Goal: Book appointment/travel/reservation

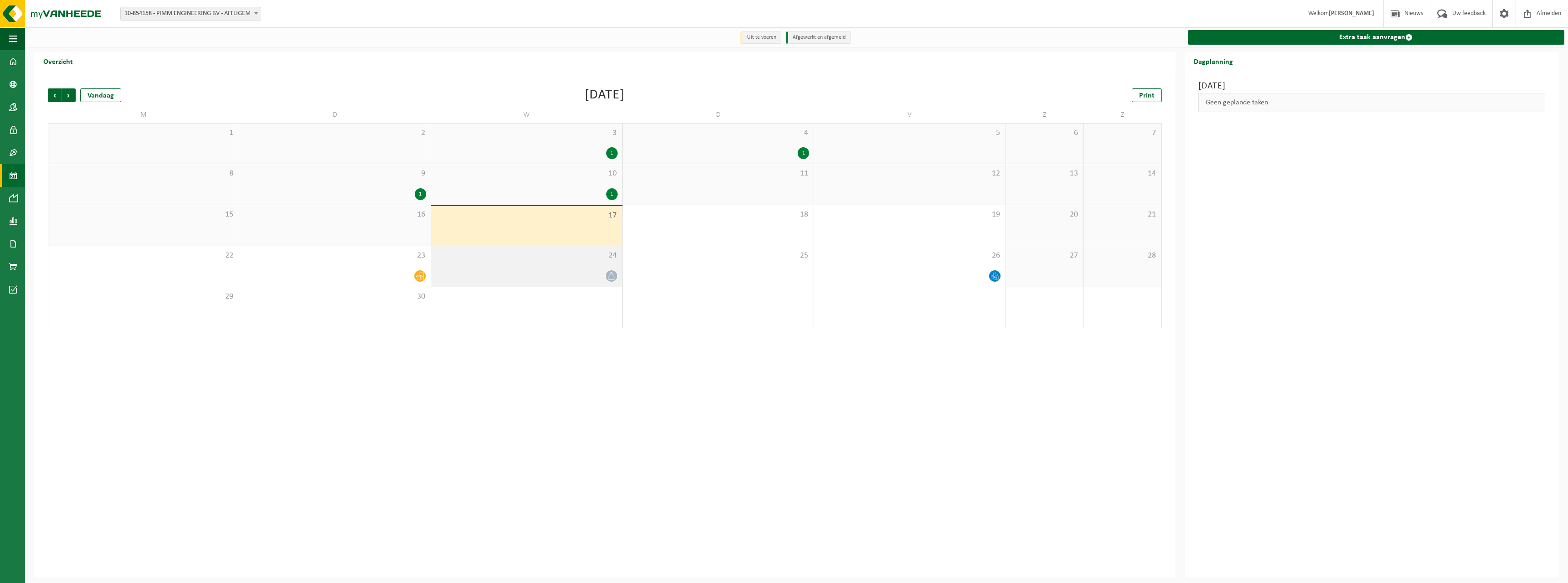
drag, startPoint x: 551, startPoint y: 233, endPoint x: 601, endPoint y: 266, distance: 59.9
click at [551, 233] on div "17" at bounding box center [527, 226] width 191 height 40
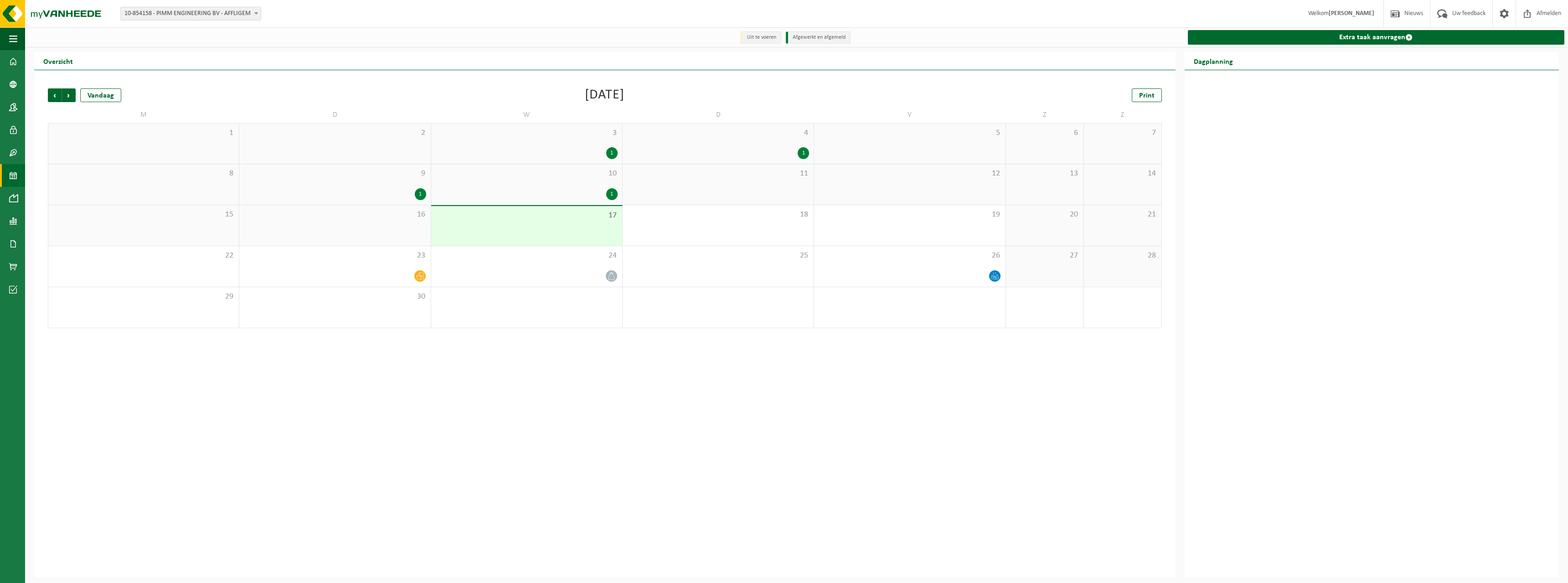
drag, startPoint x: 778, startPoint y: 380, endPoint x: 791, endPoint y: 376, distance: 13.6
click at [783, 377] on div "Vorige Volgende Vandaag [DATE] Print M D W D V Z Z 1 2 3 1 4 1 5 6 7 8 9 1 10 1…" at bounding box center [605, 324] width 1141 height 508
click at [674, 257] on span "25" at bounding box center [718, 256] width 182 height 10
click at [600, 233] on div "17" at bounding box center [527, 226] width 191 height 40
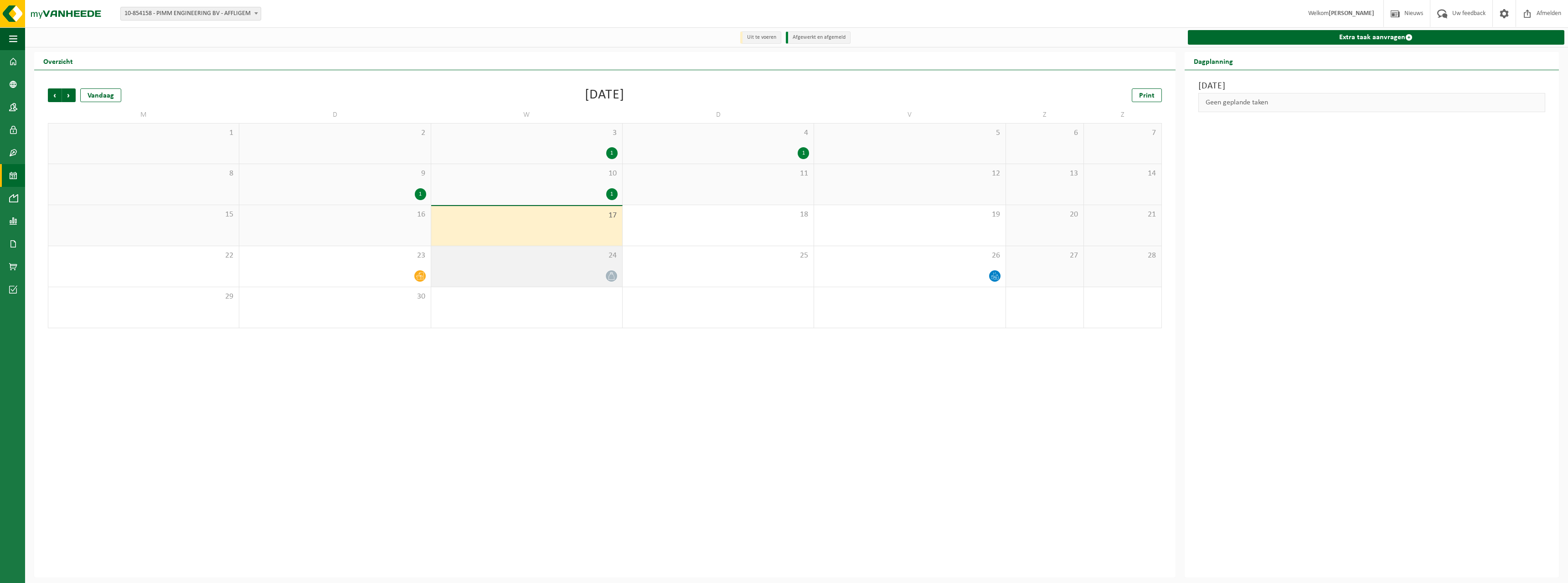
click at [494, 277] on div at bounding box center [527, 276] width 182 height 13
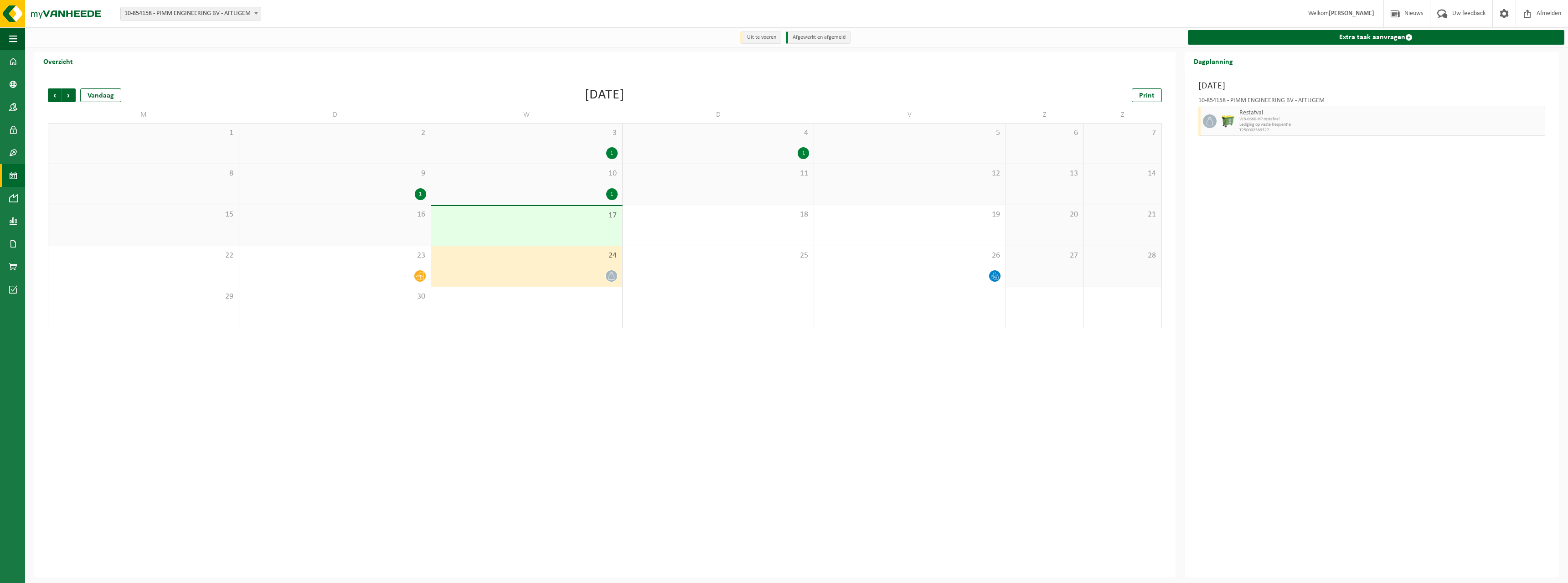
click at [574, 227] on div "17" at bounding box center [527, 226] width 191 height 40
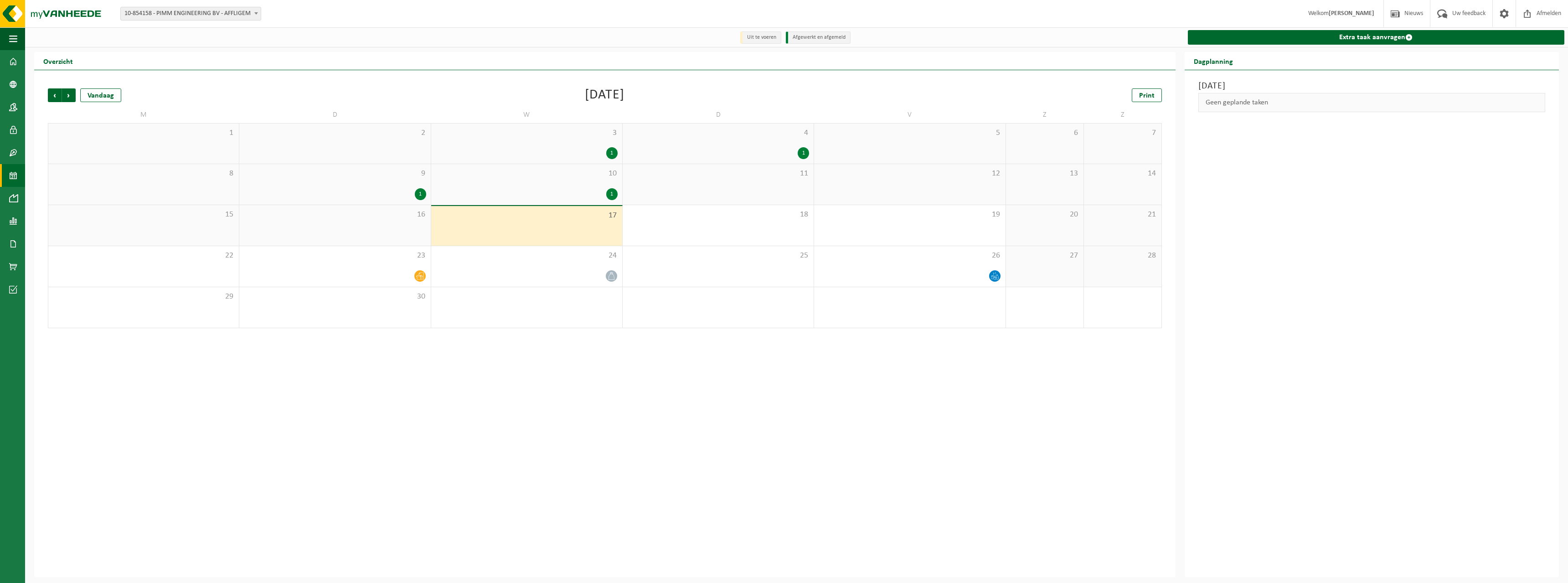
click at [407, 233] on div "16" at bounding box center [335, 225] width 191 height 41
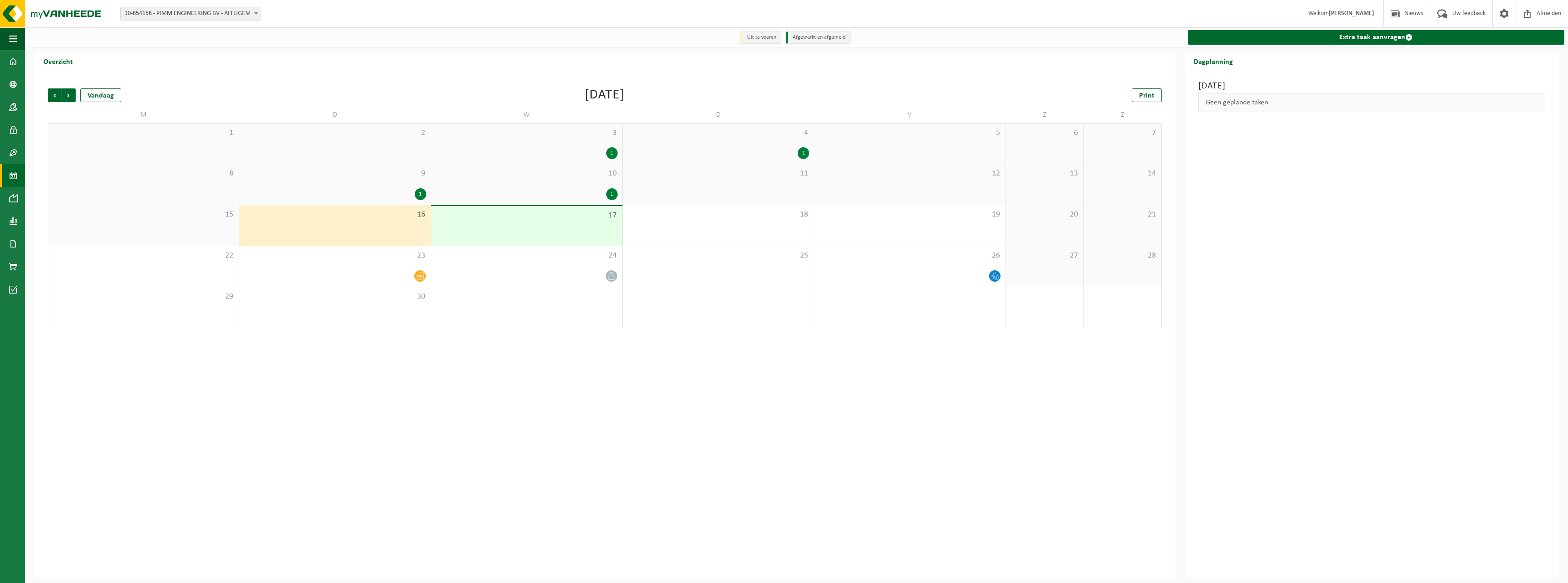
click at [560, 234] on div "17" at bounding box center [527, 226] width 191 height 40
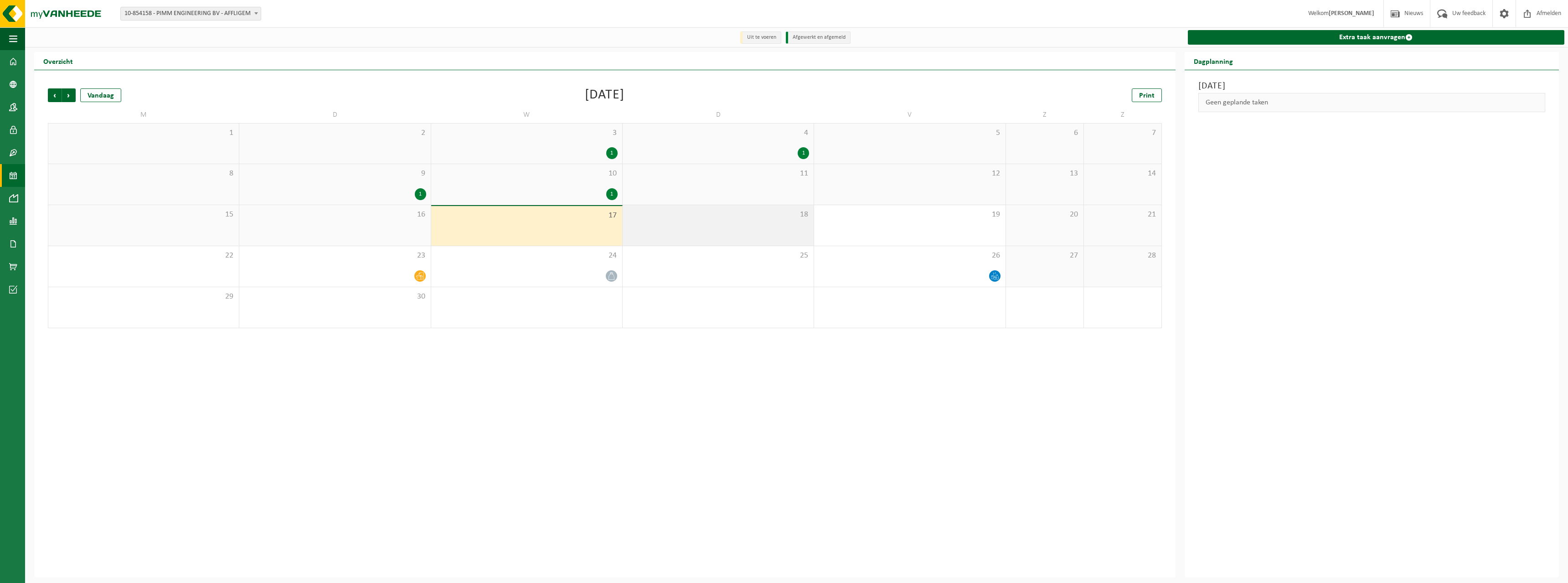
click at [685, 236] on div "18" at bounding box center [718, 225] width 191 height 41
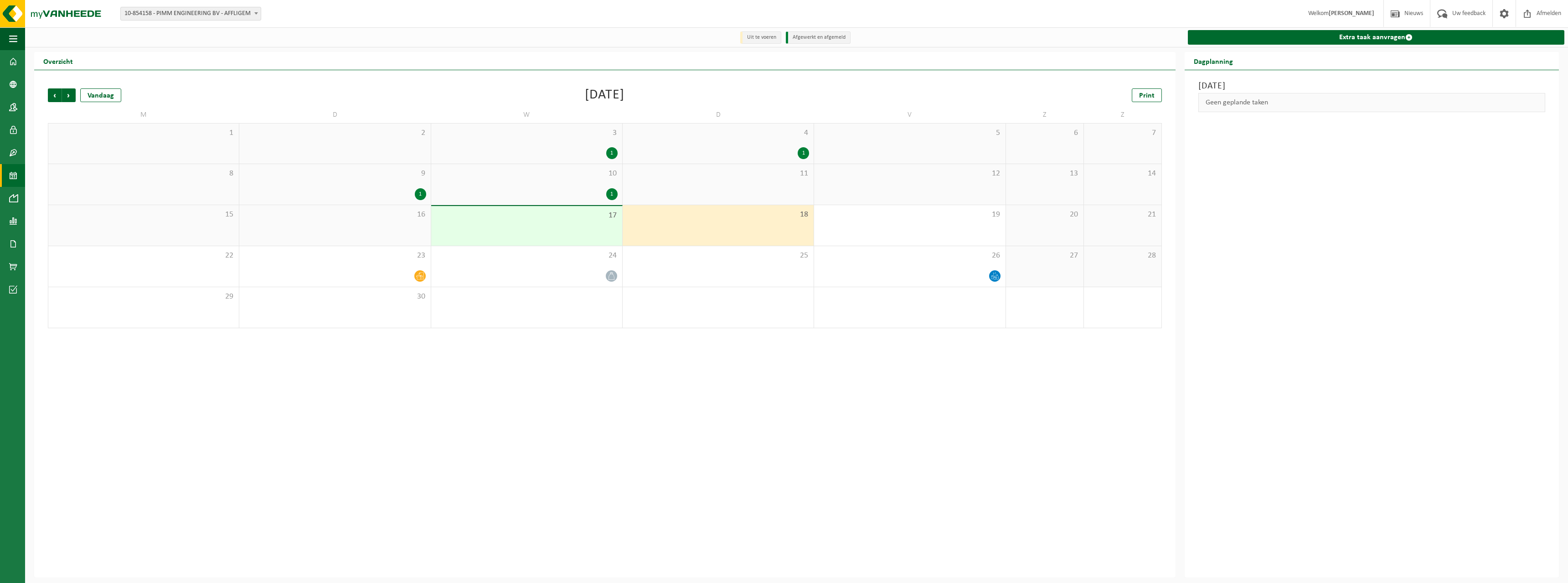
click at [565, 385] on div "Vorige Volgende Vandaag [DATE] Print M D W D V Z Z 1 2 3 1 4 1 5 6 7 8 9 1 10 1…" at bounding box center [605, 324] width 1141 height 508
click at [556, 311] on div "1" at bounding box center [527, 307] width 191 height 41
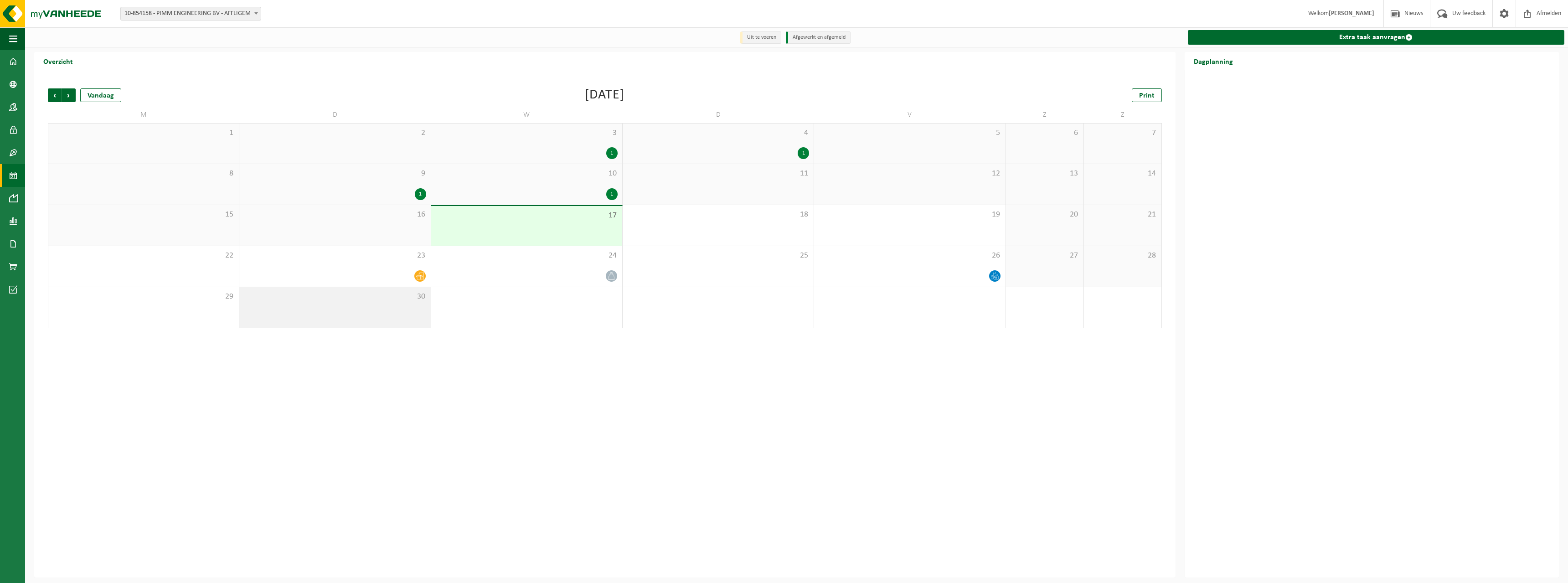
click at [337, 318] on div "30" at bounding box center [335, 307] width 191 height 41
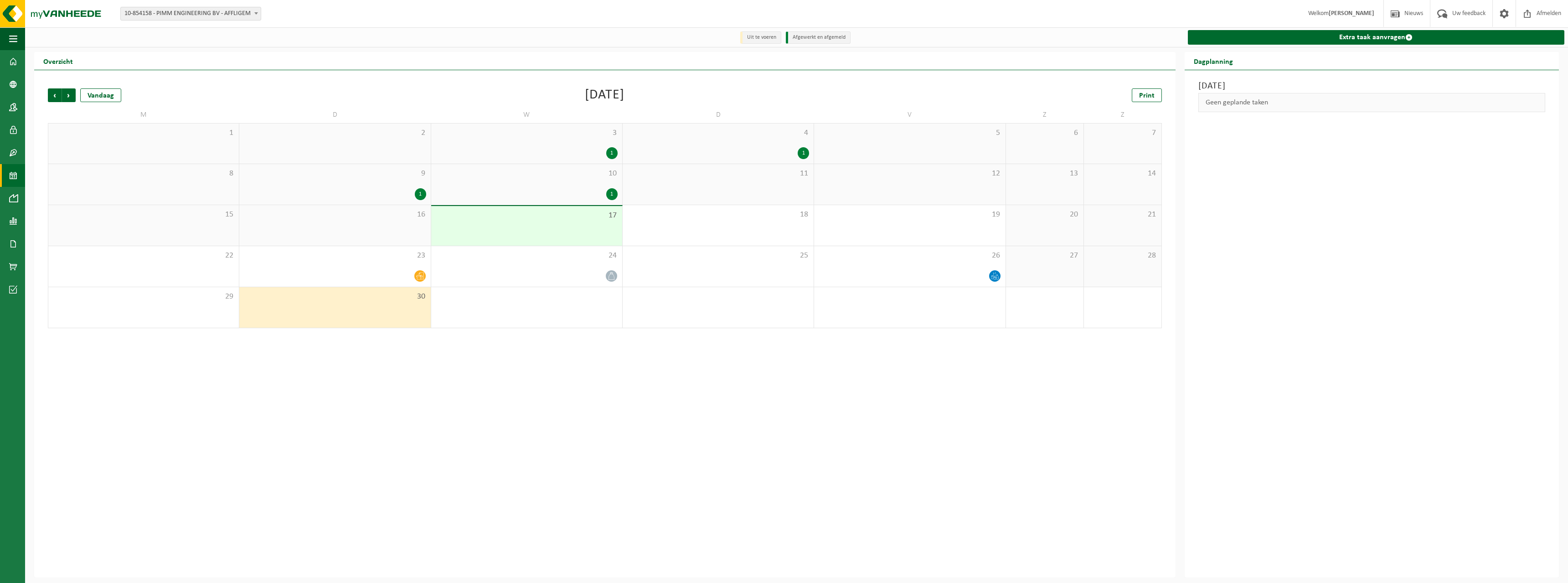
click at [494, 481] on div "Vorige Volgende Vandaag [DATE] Print M D W D V Z Z 1 2 3 1 4 1 5 6 7 8 9 1 10 1…" at bounding box center [605, 324] width 1141 height 508
click at [592, 451] on div "Vorige Volgende Vandaag [DATE] Print M D W D V Z Z 1 2 3 1 4 1 5 6 7 8 9 1 10 1…" at bounding box center [605, 324] width 1141 height 508
click at [400, 269] on div "23" at bounding box center [335, 266] width 191 height 41
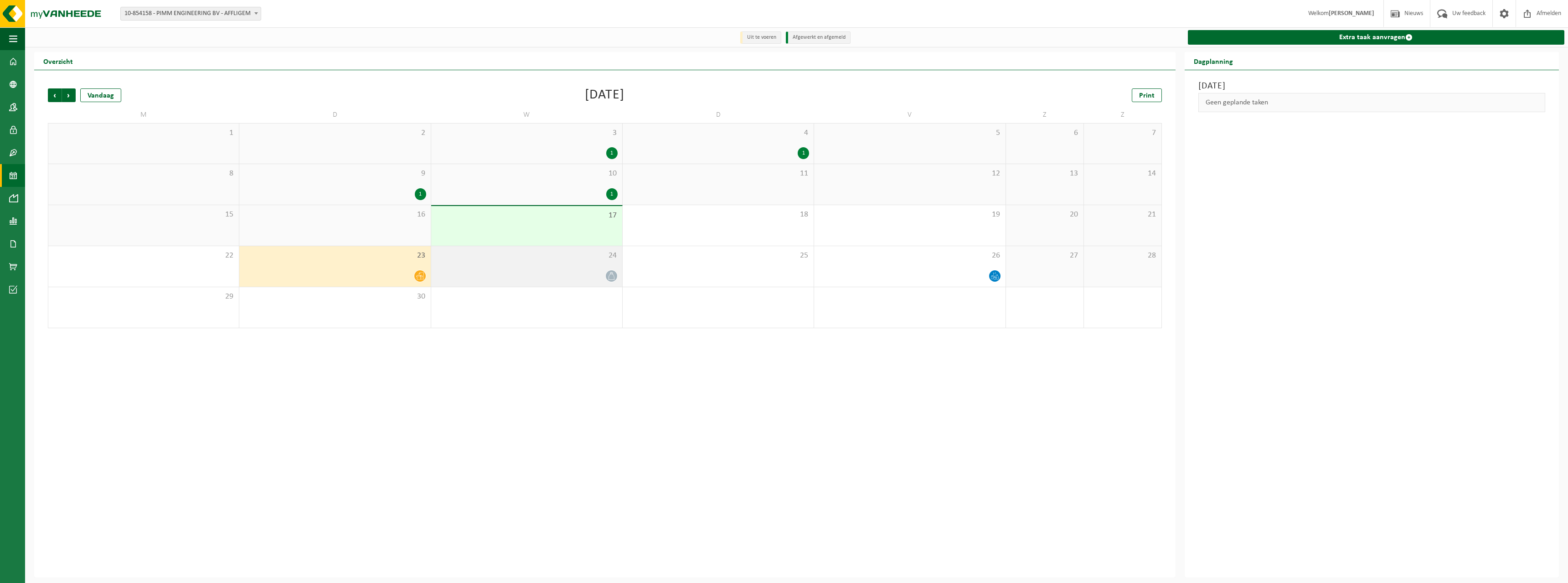
click at [590, 276] on div at bounding box center [527, 276] width 182 height 13
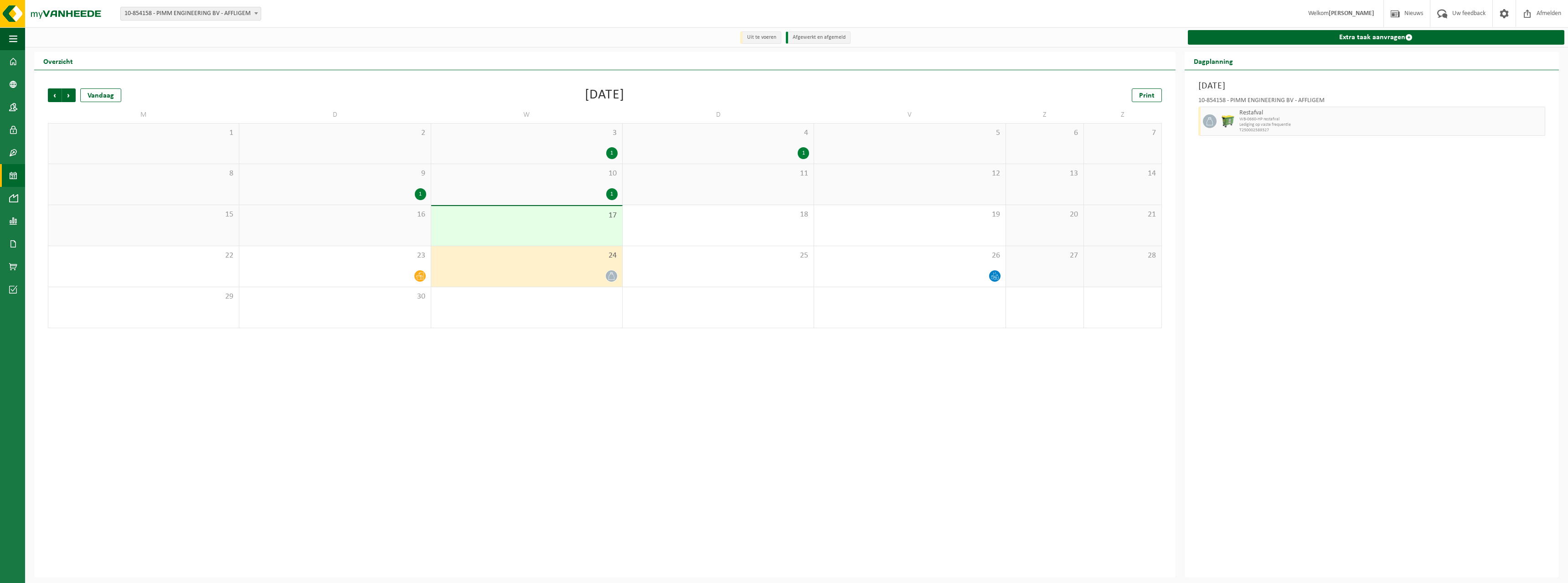
click at [588, 210] on div "17" at bounding box center [527, 226] width 191 height 40
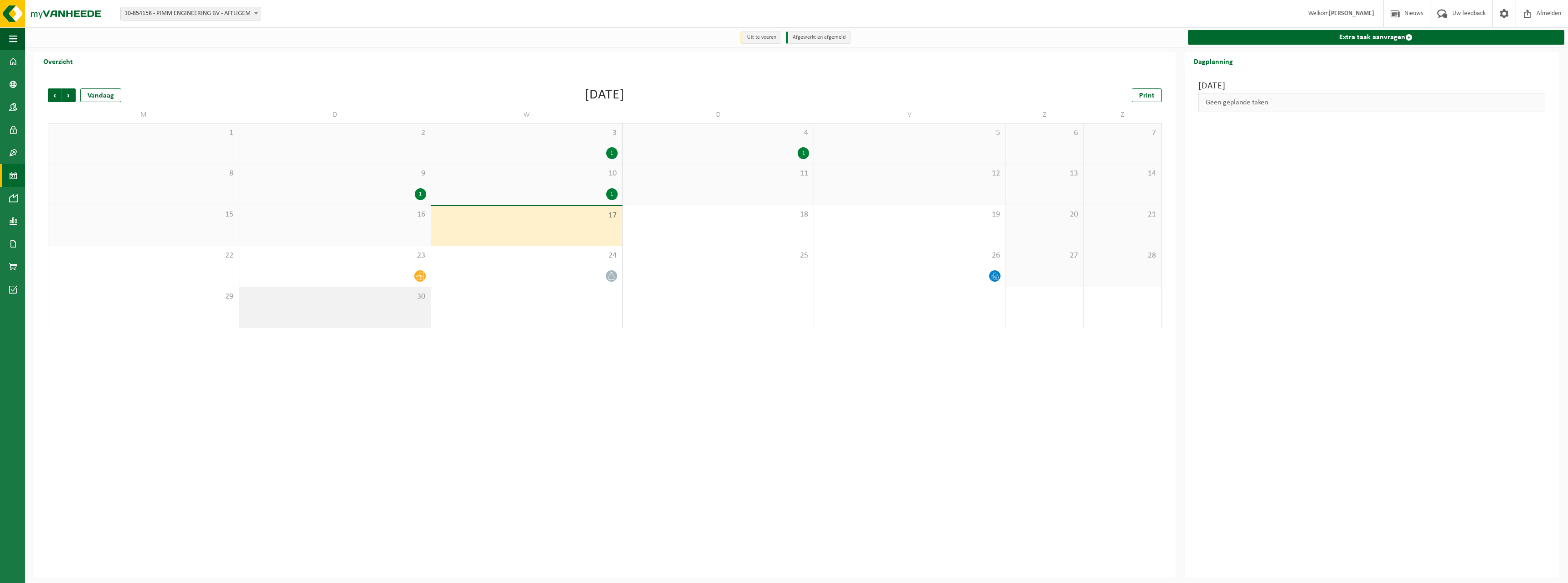
click at [397, 289] on div "30" at bounding box center [335, 307] width 191 height 41
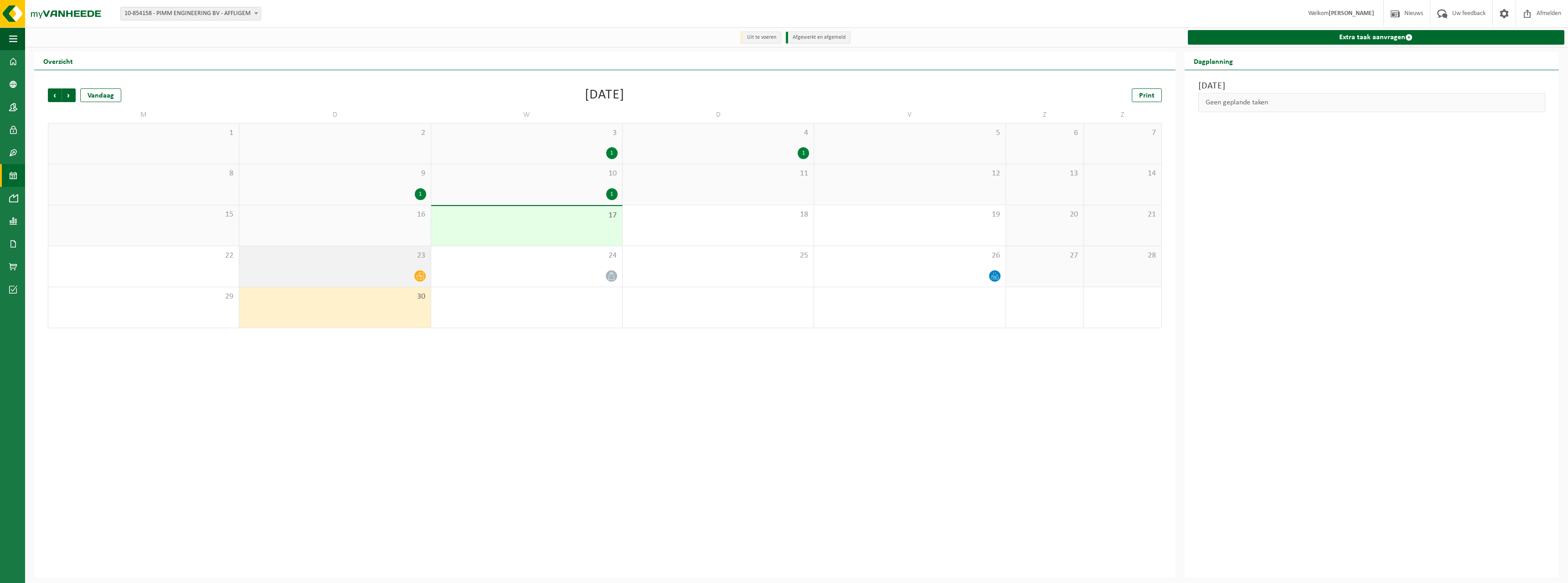
click at [387, 256] on span "23" at bounding box center [335, 256] width 182 height 10
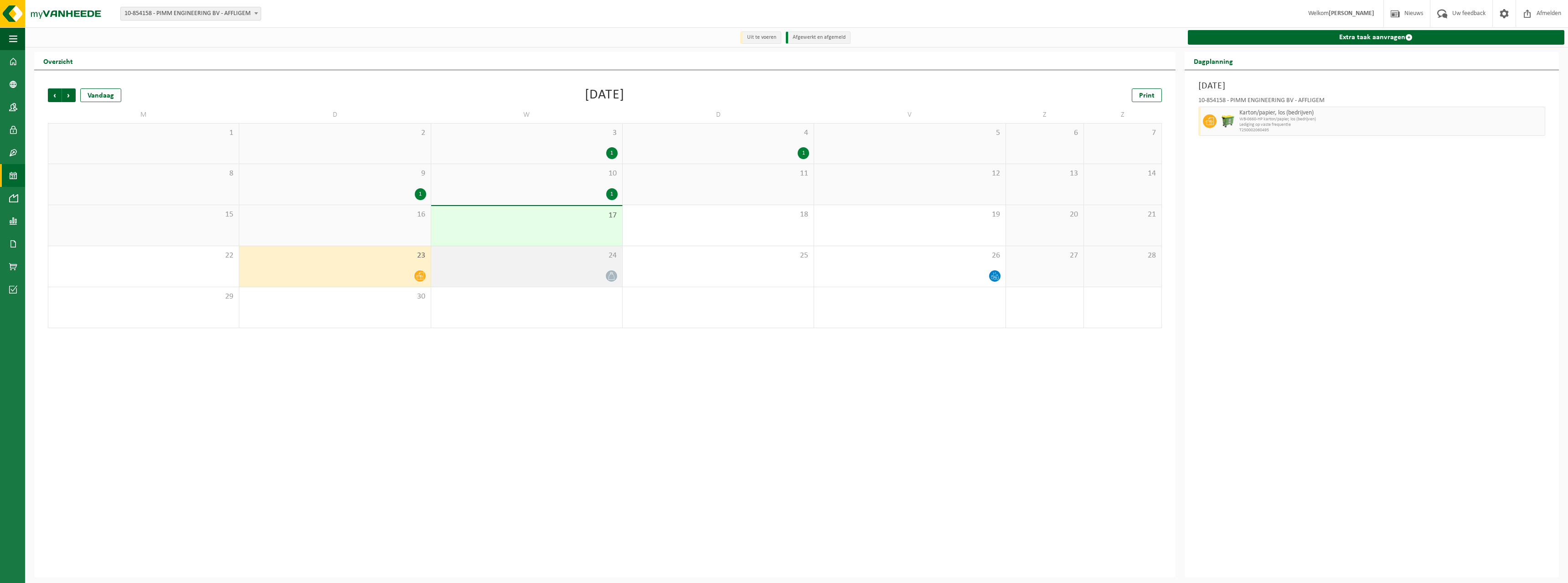
click at [550, 258] on span "24" at bounding box center [527, 256] width 182 height 10
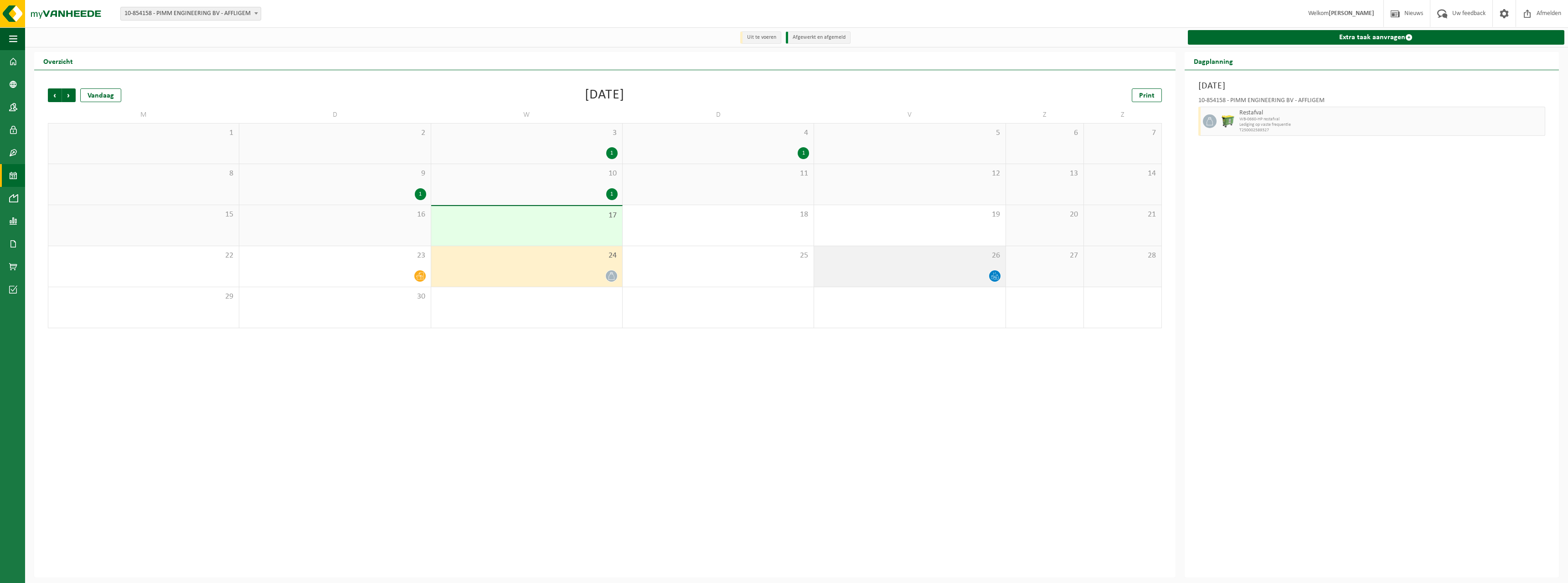
click at [953, 260] on span "26" at bounding box center [910, 256] width 182 height 10
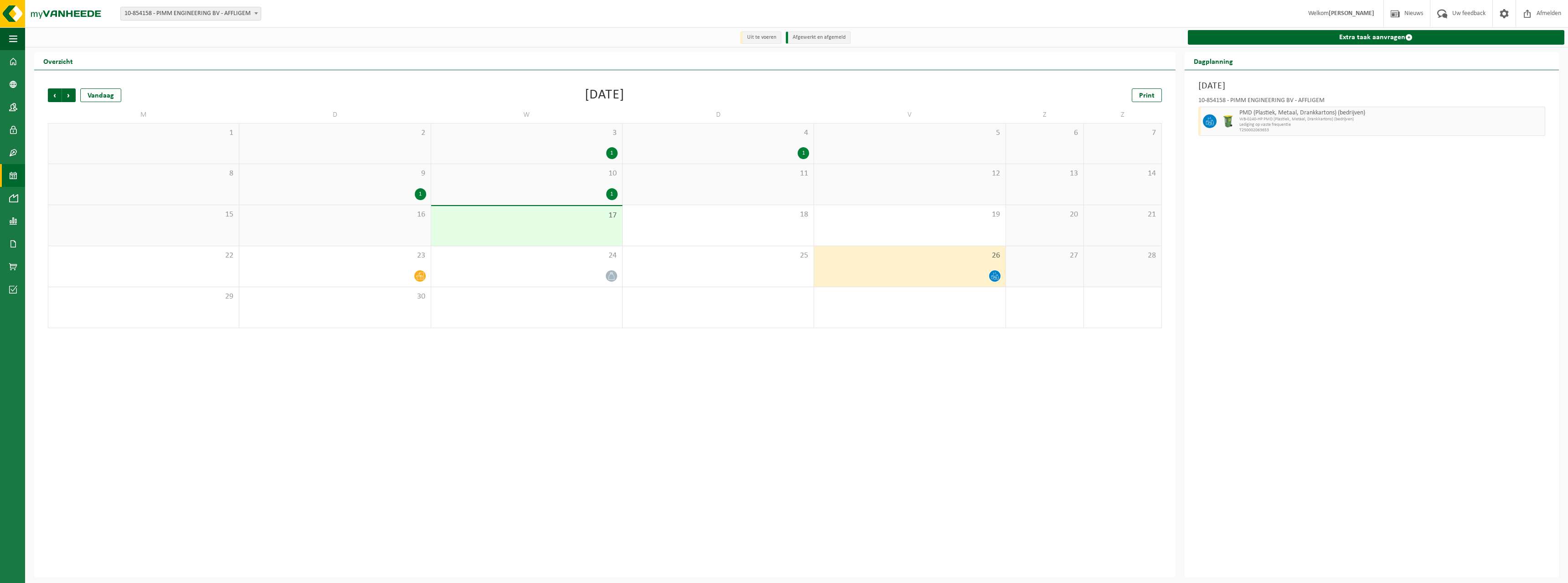
click at [731, 335] on div "Vorige Volgende Vandaag [DATE] Print M D W D V Z Z 1 2 3 1 4 1 5 6 7 8 9 1 10 1…" at bounding box center [605, 208] width 1123 height 258
